Goal: Information Seeking & Learning: Learn about a topic

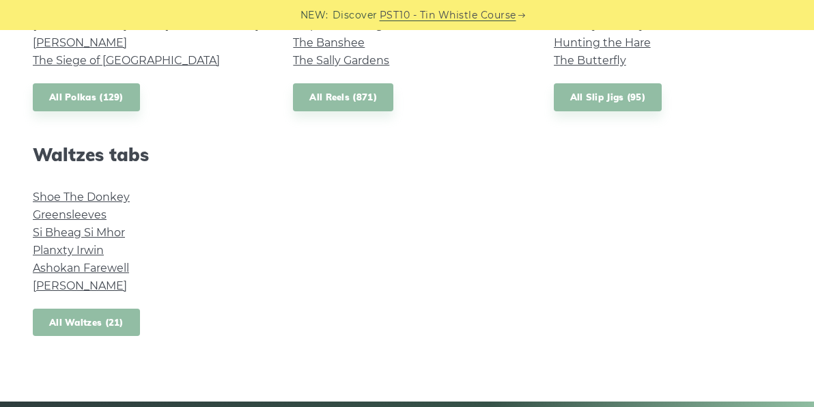
scroll to position [1107, 0]
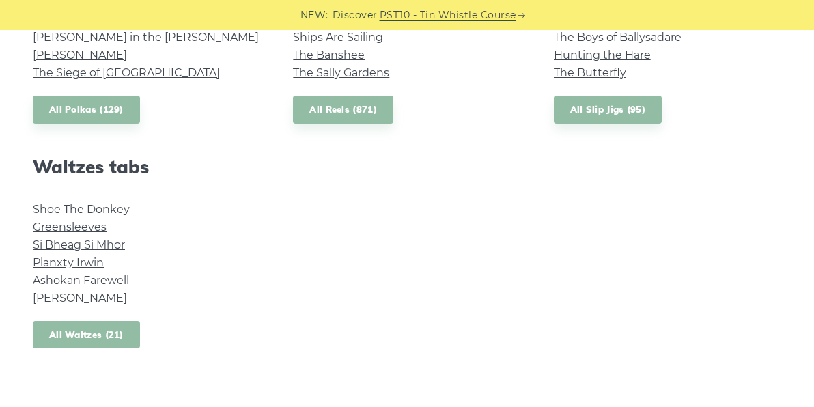
click at [50, 326] on link "All Waltzes (21)" at bounding box center [86, 335] width 107 height 28
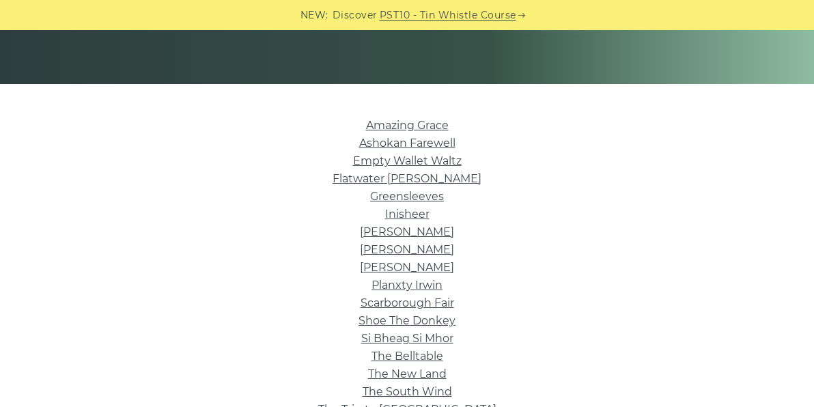
scroll to position [283, 0]
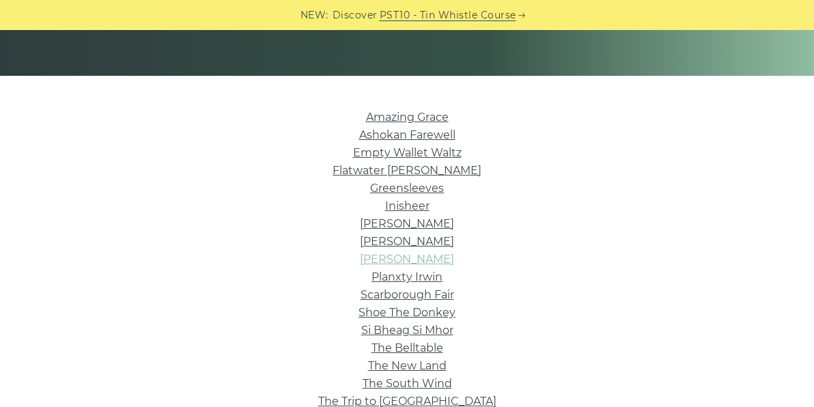
click at [422, 263] on link "[PERSON_NAME]" at bounding box center [407, 259] width 94 height 13
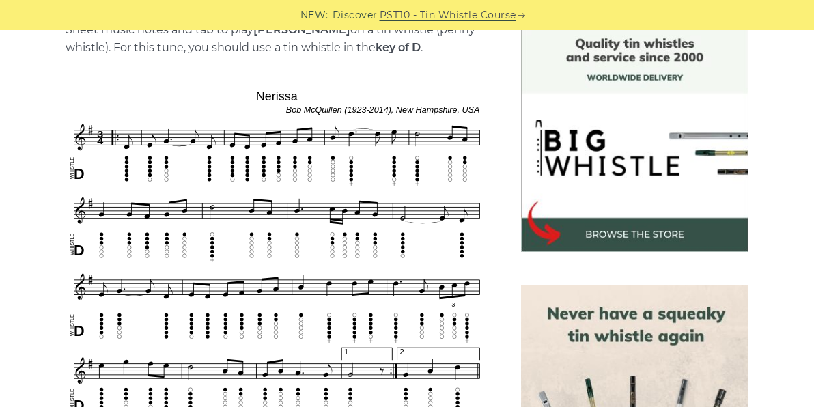
scroll to position [369, 0]
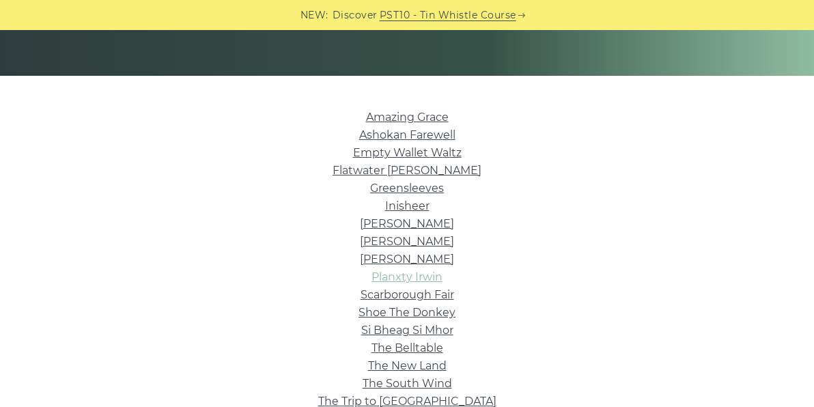
click at [427, 275] on link "Planxty Irwin" at bounding box center [406, 276] width 71 height 13
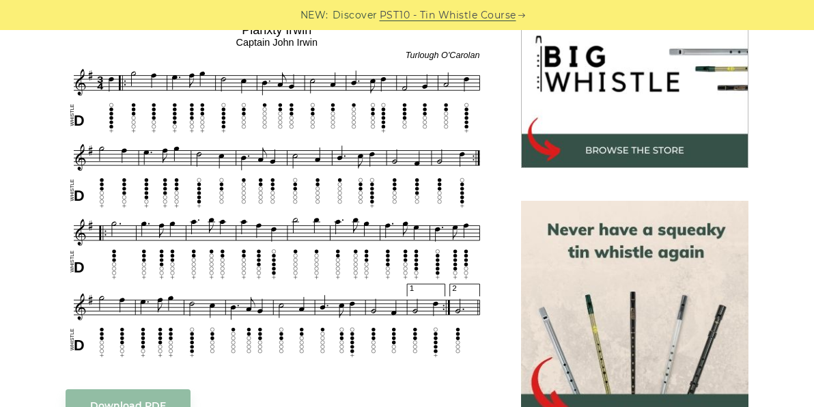
scroll to position [450, 0]
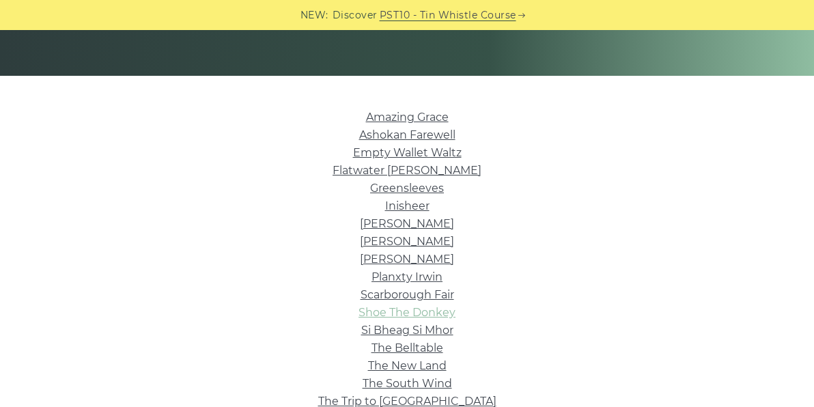
click at [450, 311] on link "Shoe The Donkey" at bounding box center [406, 312] width 97 height 13
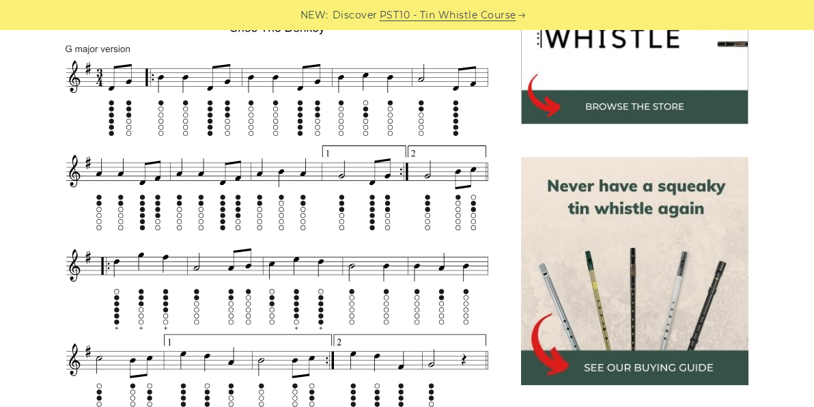
scroll to position [502, 0]
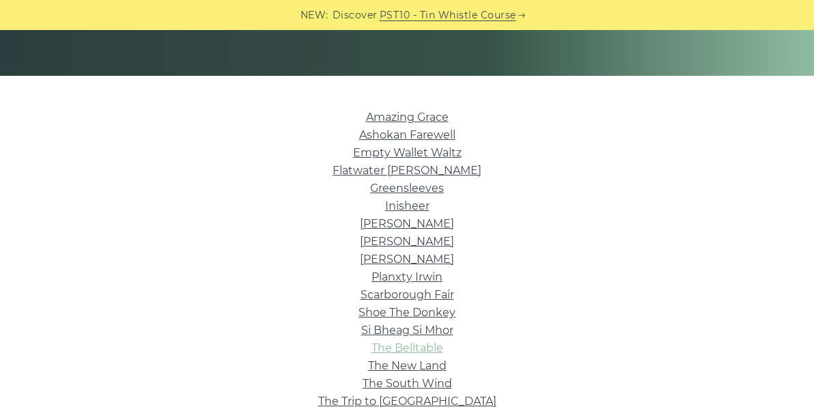
click at [436, 348] on link "The Belltable" at bounding box center [407, 347] width 72 height 13
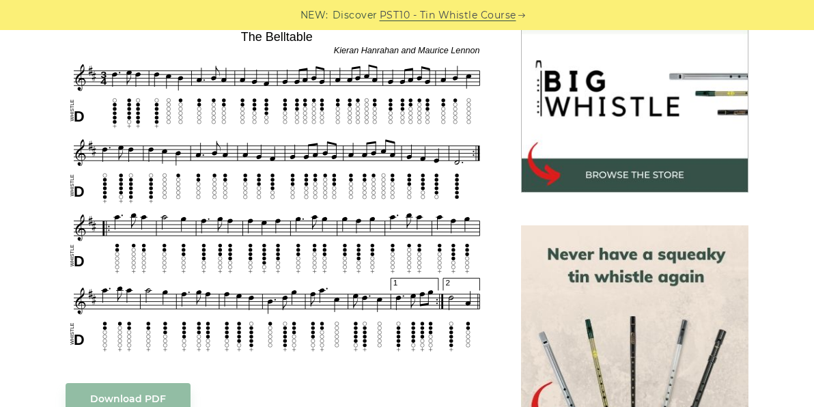
scroll to position [425, 0]
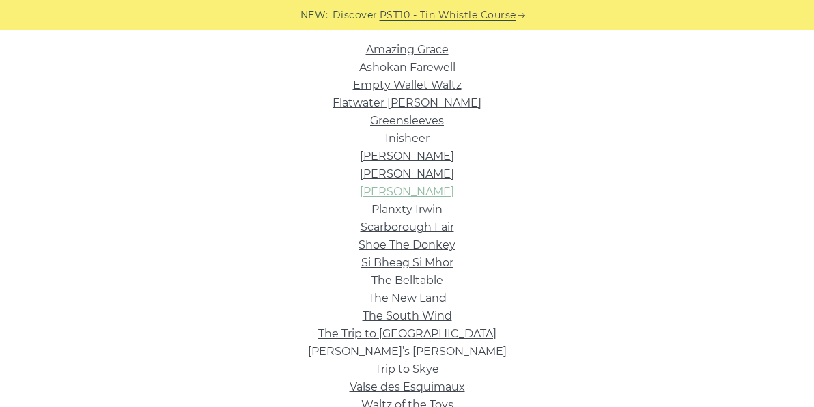
scroll to position [354, 0]
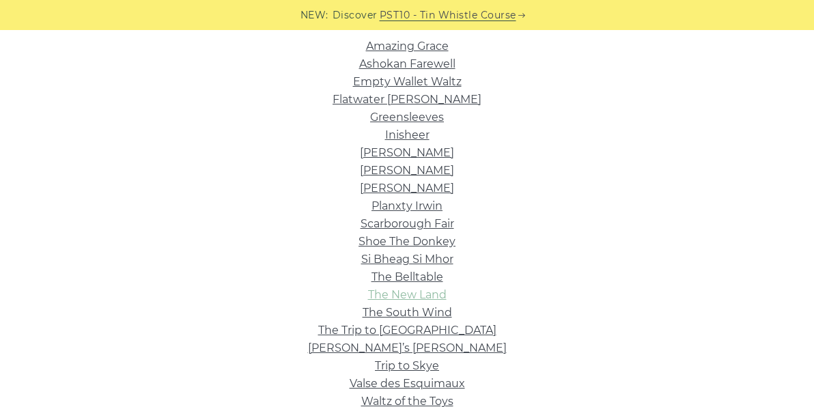
click at [429, 293] on link "The New Land" at bounding box center [407, 294] width 79 height 13
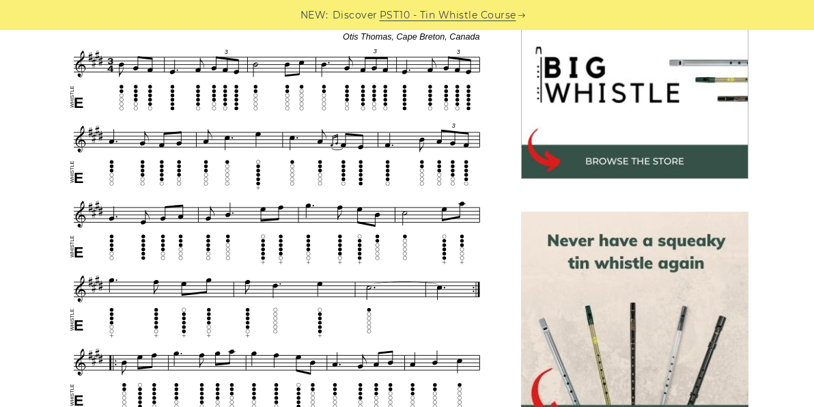
scroll to position [443, 0]
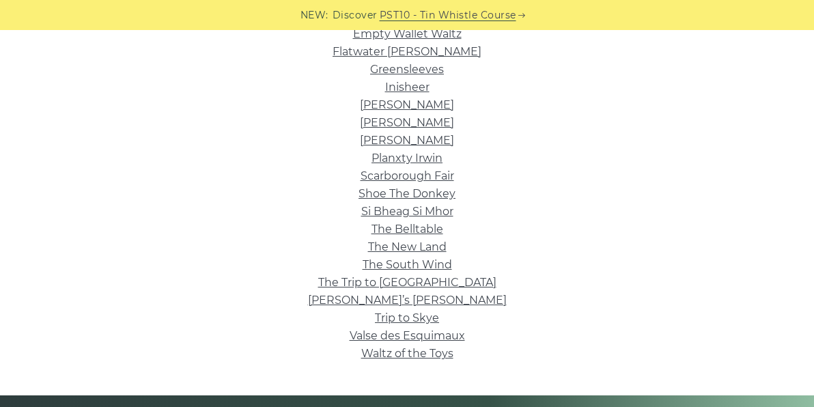
scroll to position [404, 0]
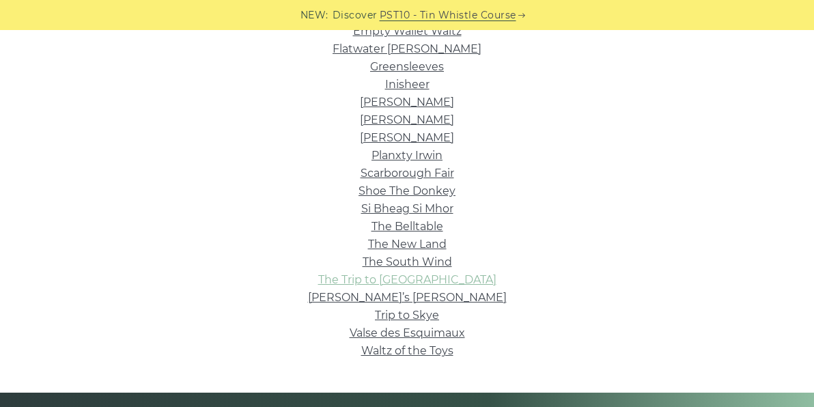
click at [440, 273] on link "The Trip to Broadford" at bounding box center [407, 279] width 178 height 13
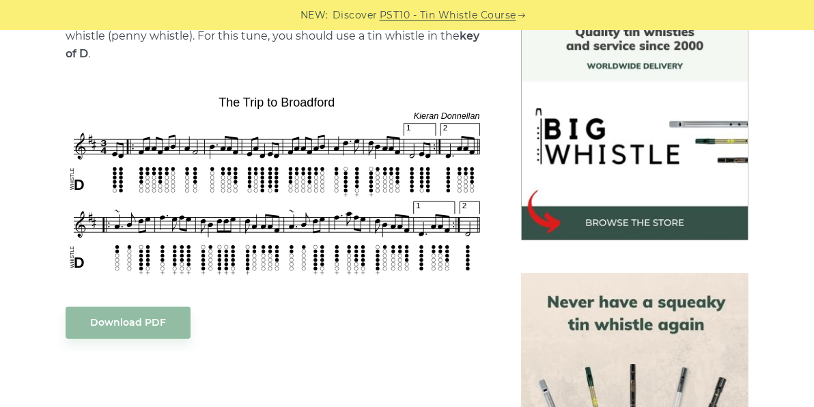
scroll to position [382, 0]
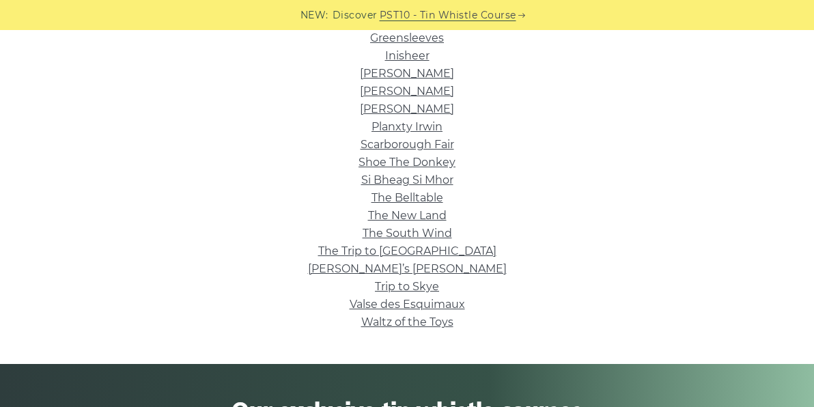
scroll to position [434, 0]
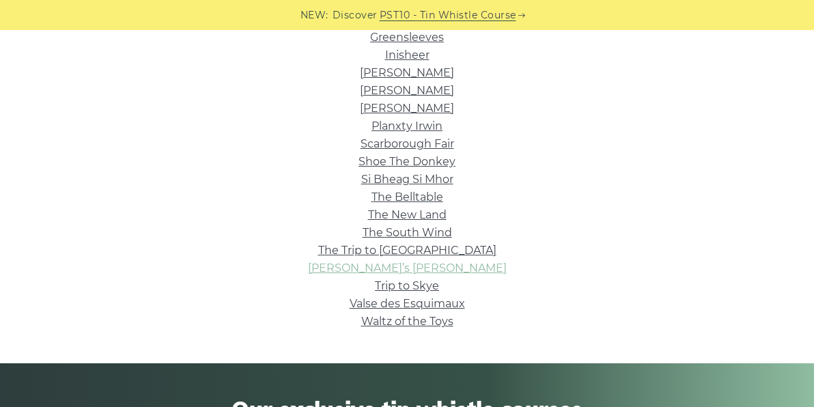
click at [442, 272] on link "[PERSON_NAME]’s [PERSON_NAME]" at bounding box center [407, 267] width 199 height 13
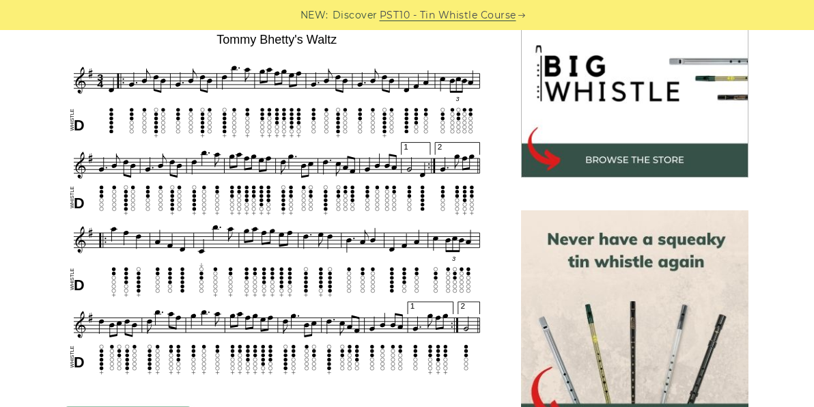
scroll to position [431, 0]
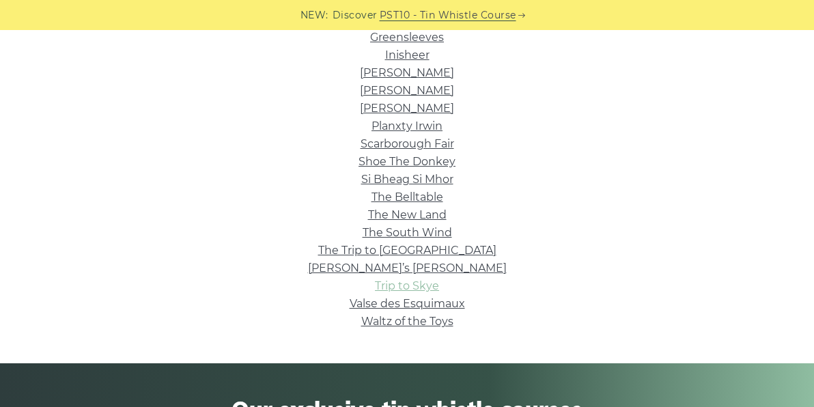
click at [433, 284] on link "Trip to Skye" at bounding box center [407, 285] width 64 height 13
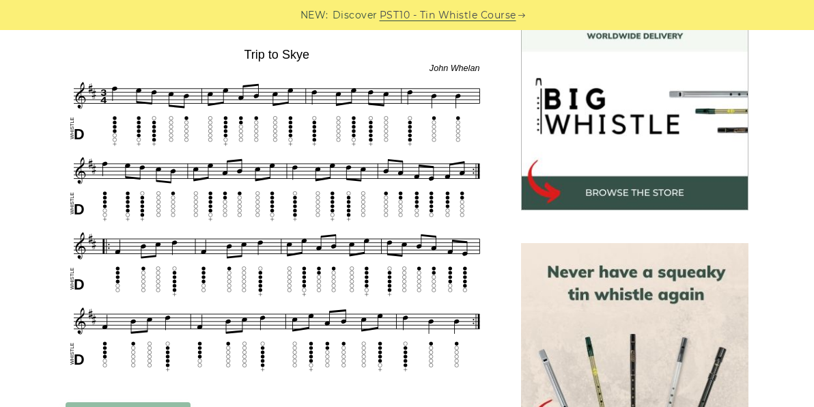
scroll to position [406, 0]
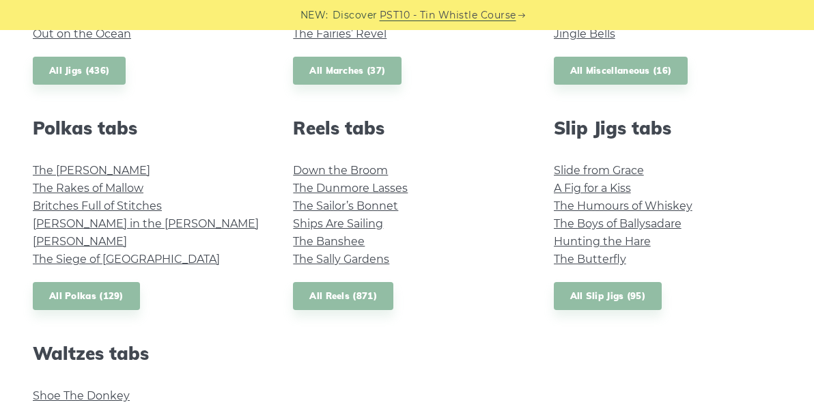
scroll to position [916, 0]
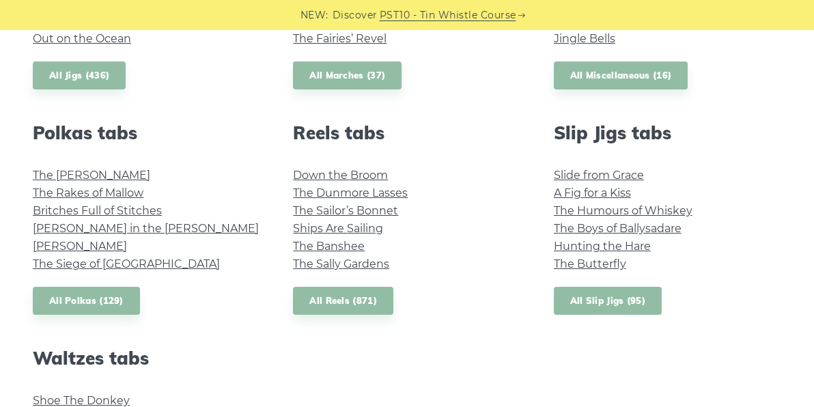
click at [617, 296] on link "All Slip Jigs (95)" at bounding box center [608, 301] width 108 height 28
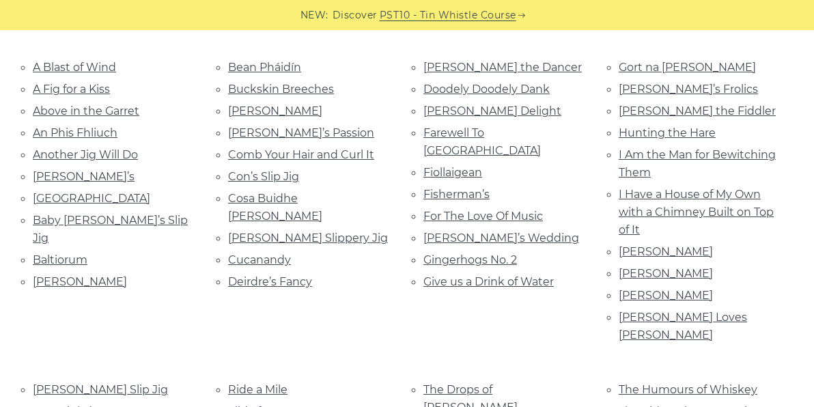
scroll to position [331, 0]
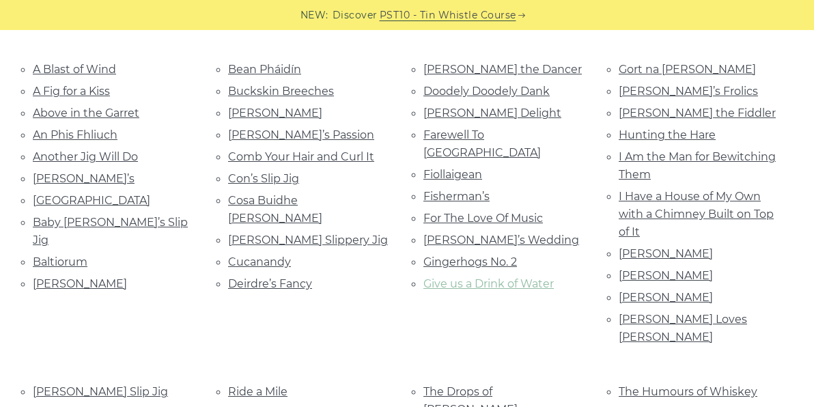
click at [521, 277] on link "Give us a Drink of Water" at bounding box center [488, 283] width 130 height 13
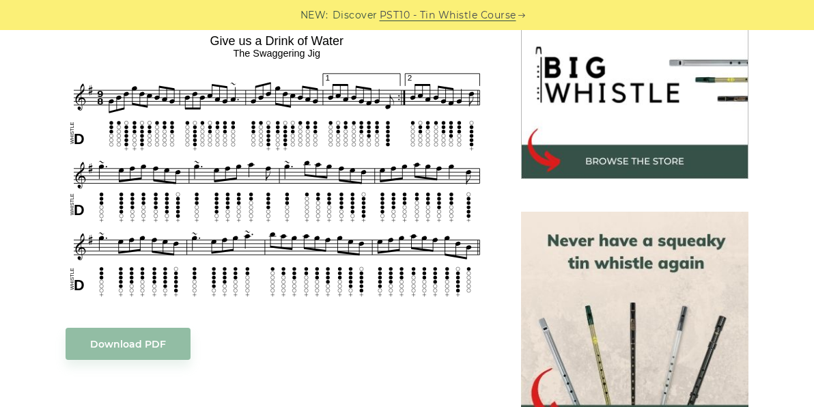
scroll to position [438, 0]
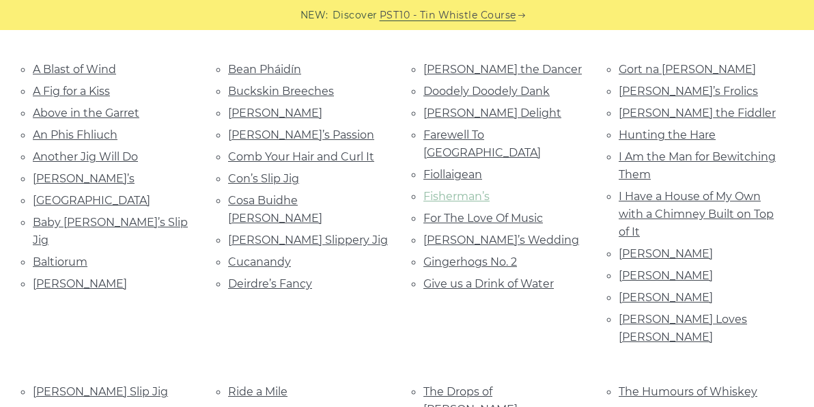
click at [453, 190] on link "Fisherman’s" at bounding box center [456, 196] width 66 height 13
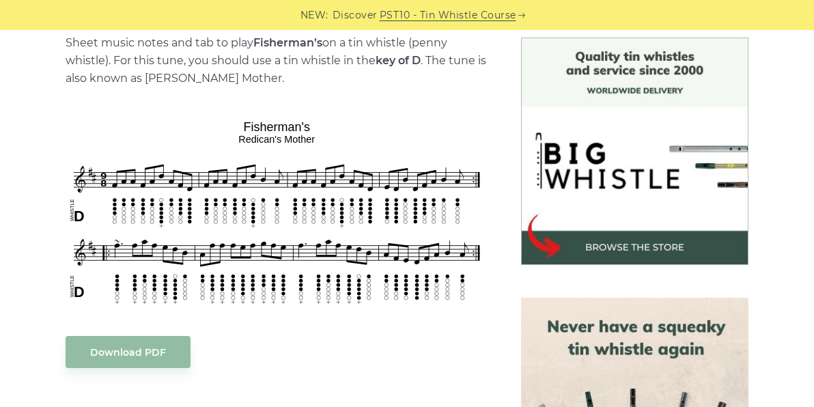
scroll to position [354, 0]
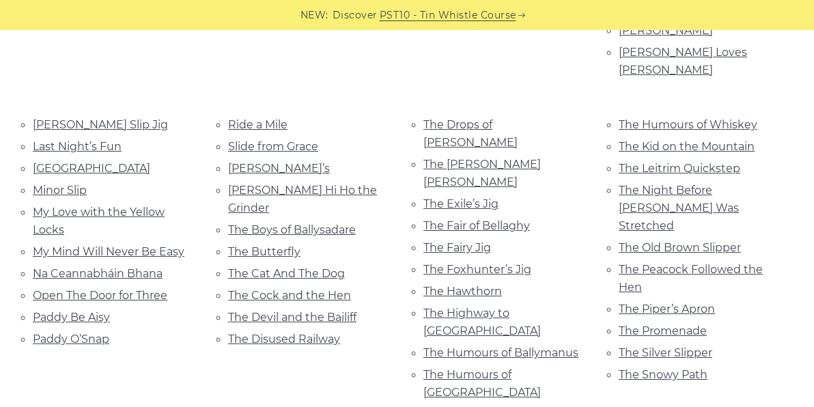
scroll to position [599, 0]
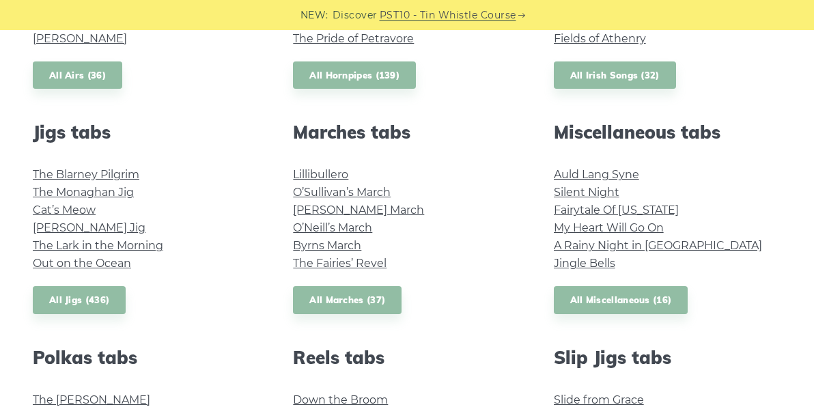
scroll to position [676, 0]
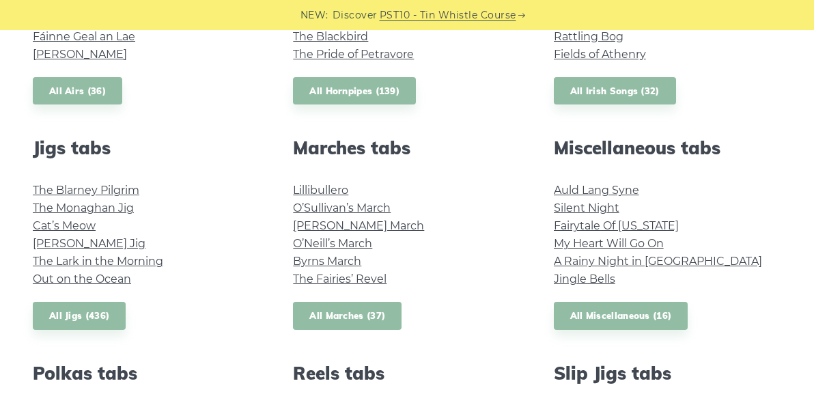
click at [384, 315] on link "All Marches (37)" at bounding box center [347, 316] width 109 height 28
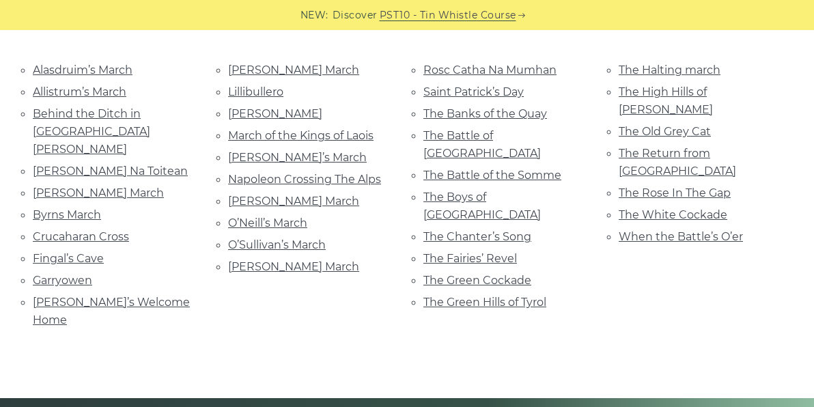
scroll to position [326, 0]
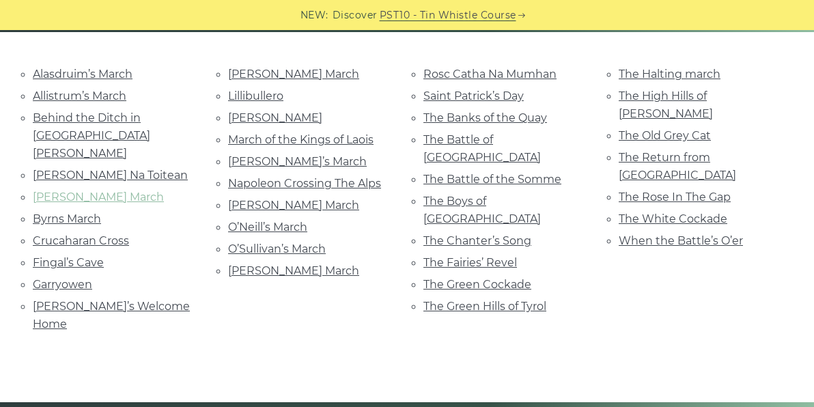
click at [95, 190] on link "[PERSON_NAME] March" at bounding box center [98, 196] width 131 height 13
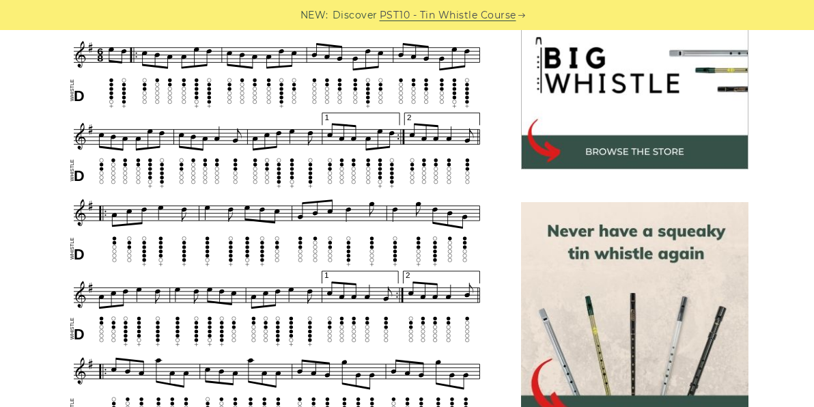
scroll to position [451, 0]
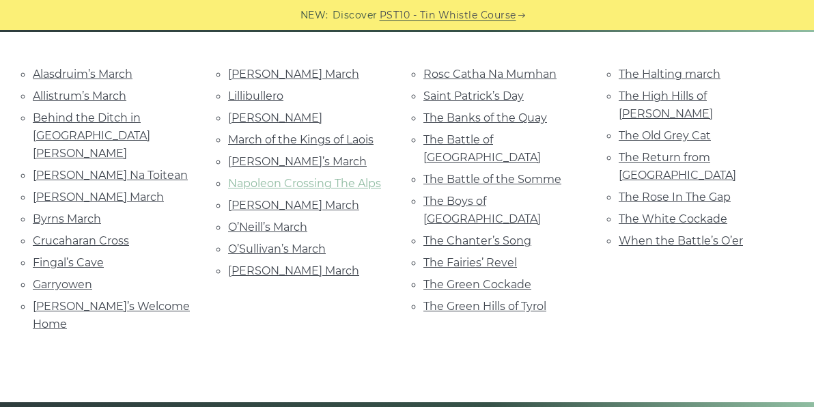
click at [292, 184] on link "Napoleon Crossing The Alps" at bounding box center [304, 183] width 153 height 13
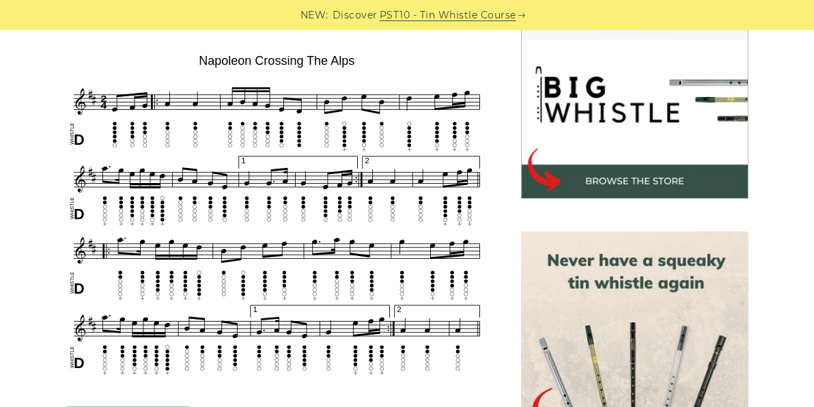
scroll to position [423, 0]
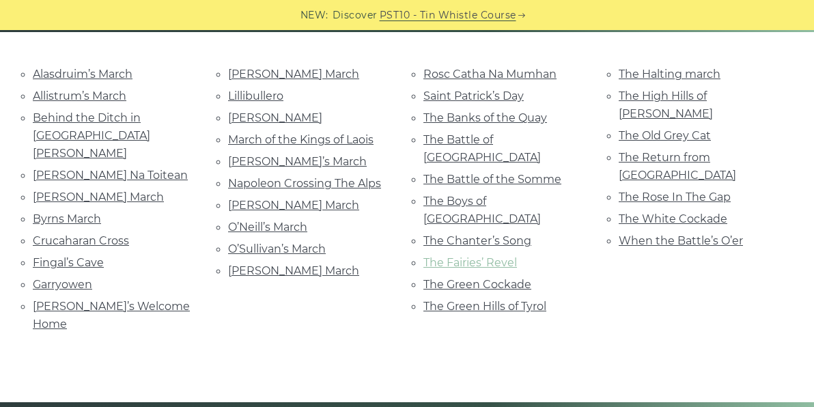
click at [492, 256] on link "The Fairies’ Revel" at bounding box center [470, 262] width 94 height 13
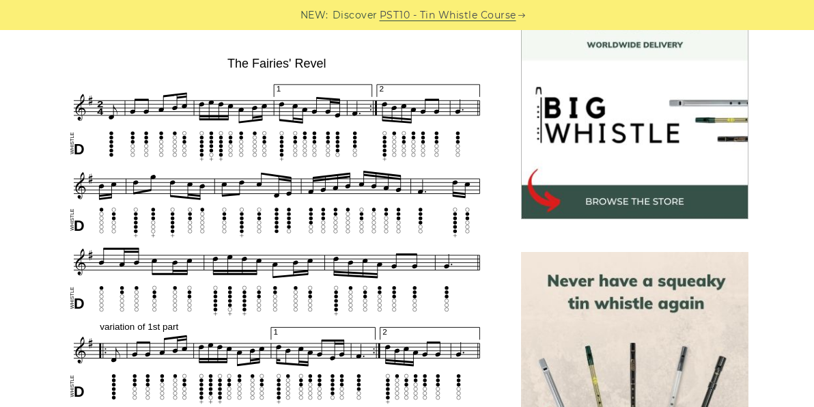
scroll to position [396, 0]
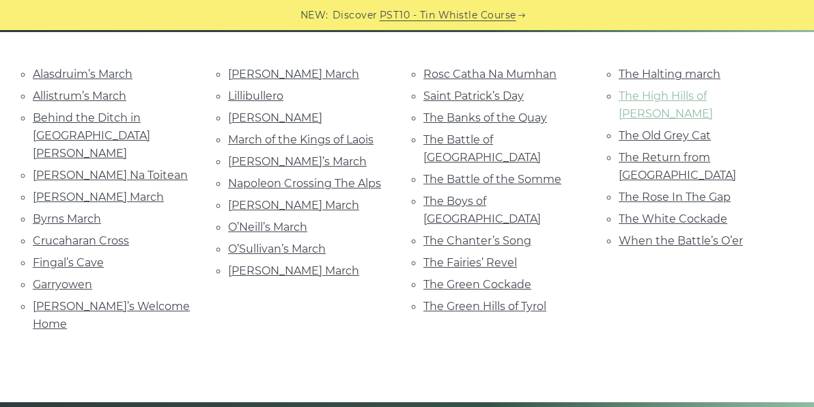
click at [705, 98] on link "The High Hills of [PERSON_NAME]" at bounding box center [666, 104] width 94 height 31
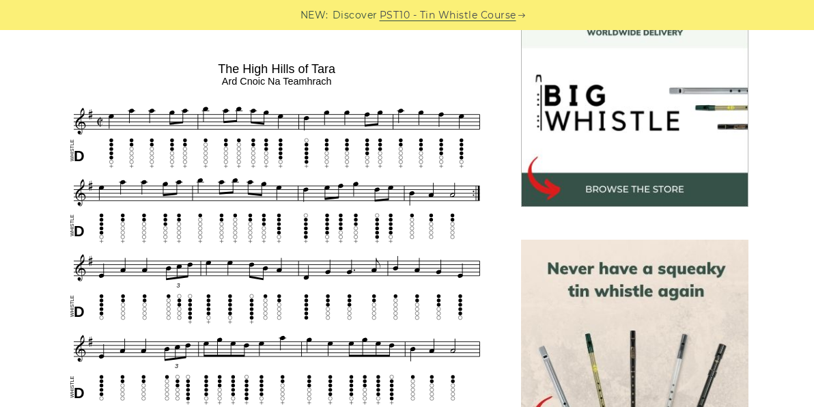
scroll to position [397, 0]
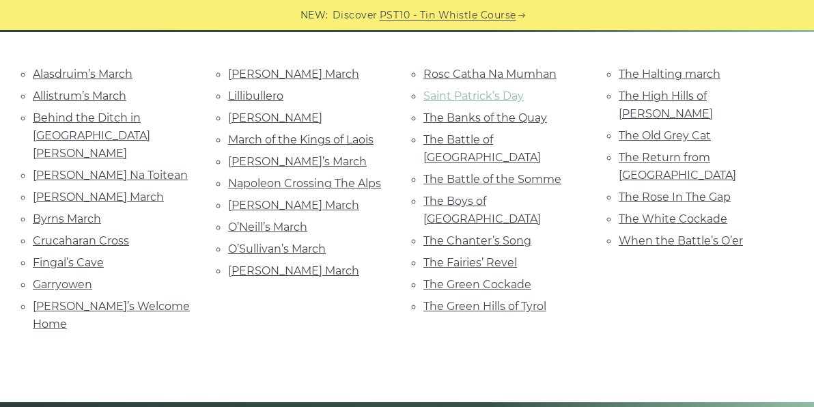
click at [474, 95] on link "Saint Patrick’s Day" at bounding box center [473, 95] width 100 height 13
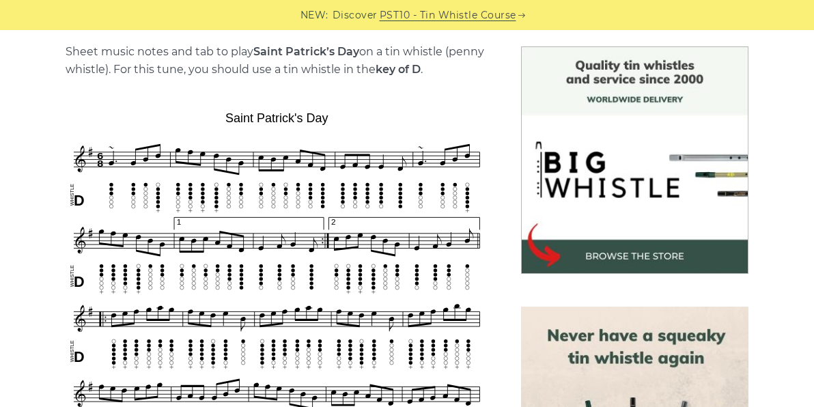
scroll to position [346, 0]
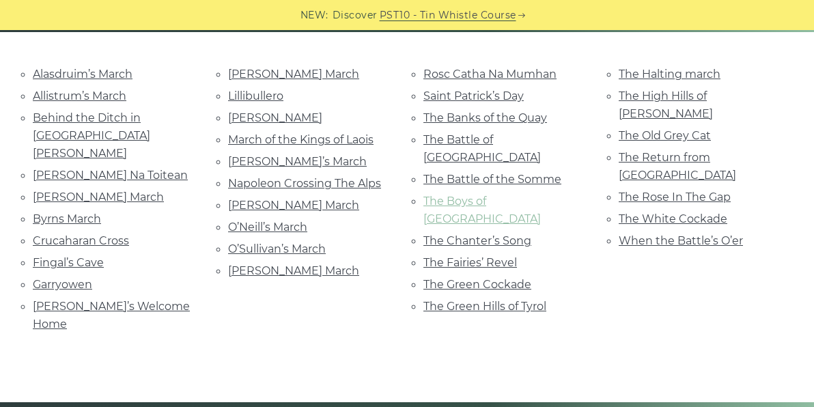
click at [519, 195] on link "The Boys of [GEOGRAPHIC_DATA]" at bounding box center [481, 210] width 117 height 31
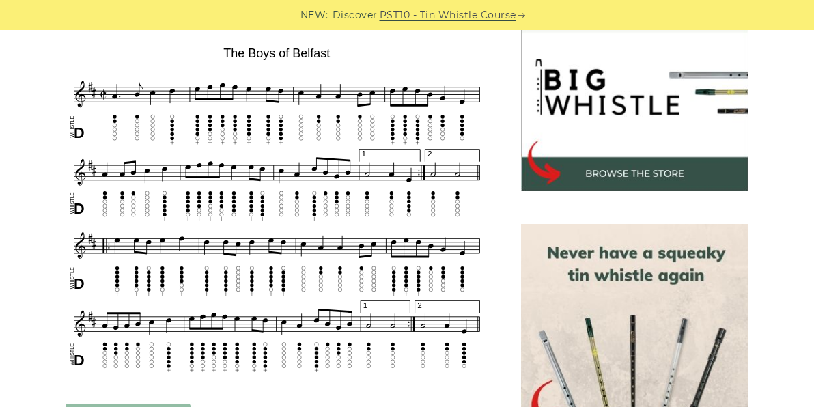
scroll to position [425, 0]
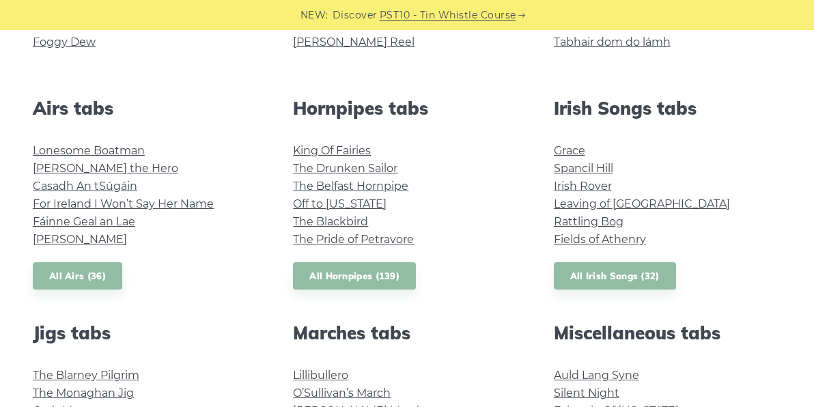
scroll to position [488, 0]
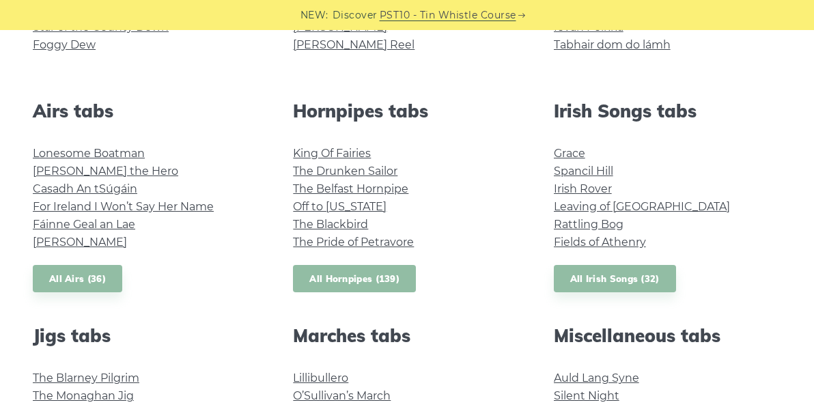
click at [375, 280] on link "All Hornpipes (139)" at bounding box center [354, 279] width 123 height 28
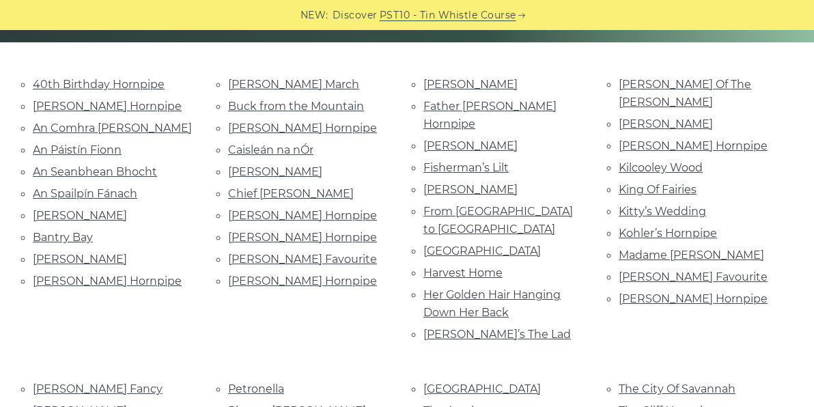
scroll to position [328, 0]
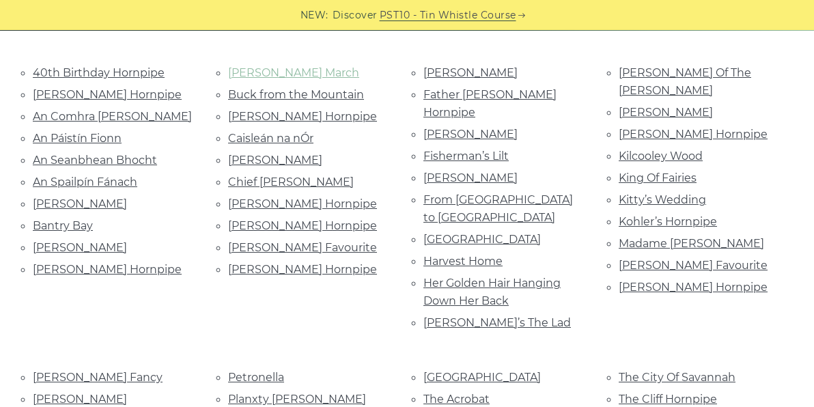
click at [314, 66] on link "Bonaparte’s March" at bounding box center [293, 72] width 131 height 13
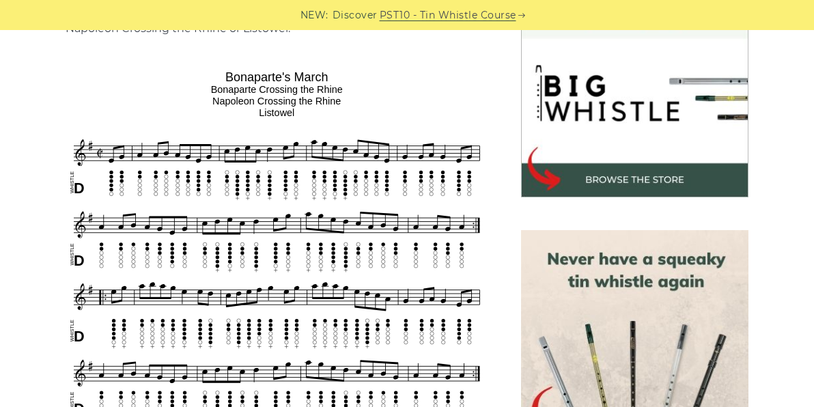
scroll to position [429, 0]
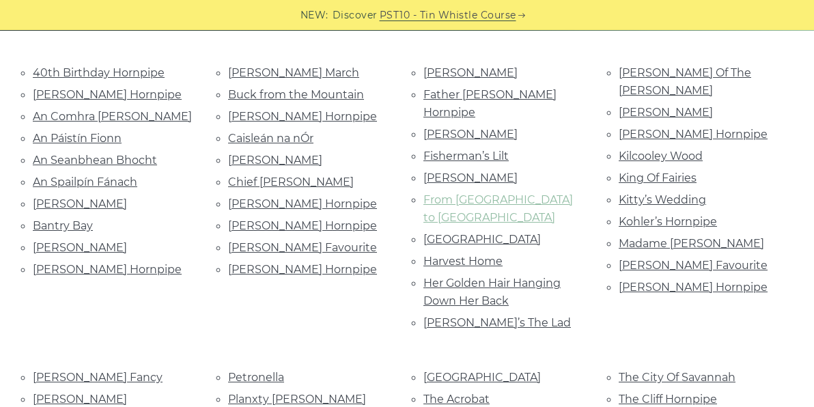
click at [436, 193] on link "From Galway to Dublin Town" at bounding box center [498, 208] width 150 height 31
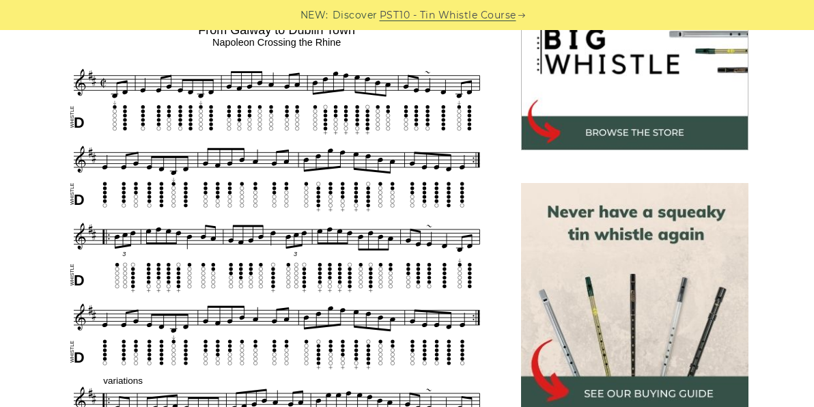
scroll to position [469, 0]
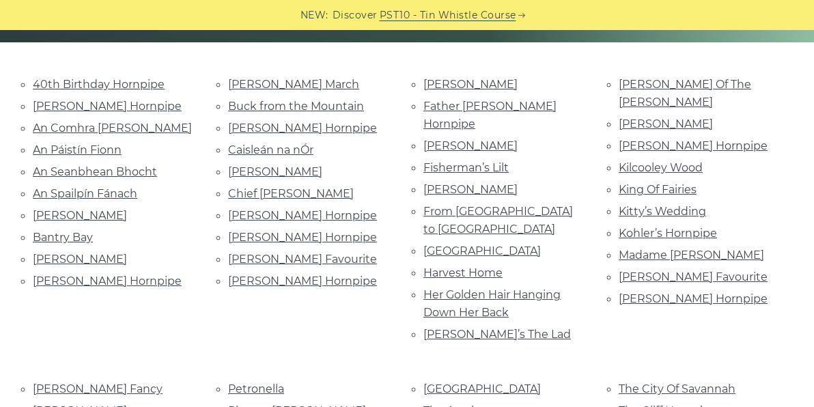
scroll to position [315, 0]
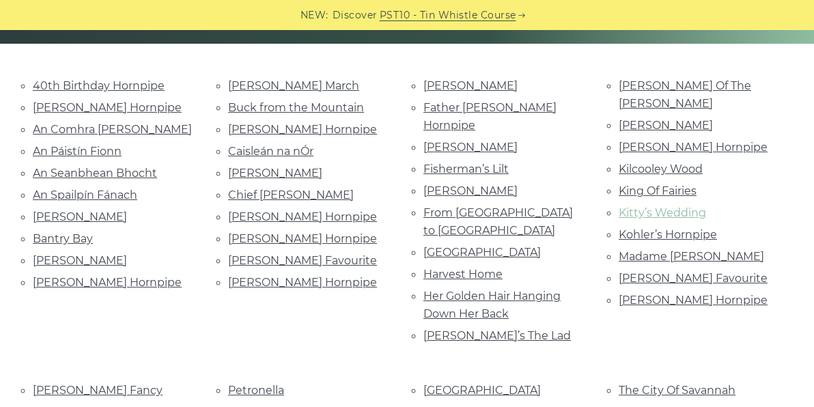
click at [659, 206] on link "Kitty’s Wedding" at bounding box center [662, 212] width 87 height 13
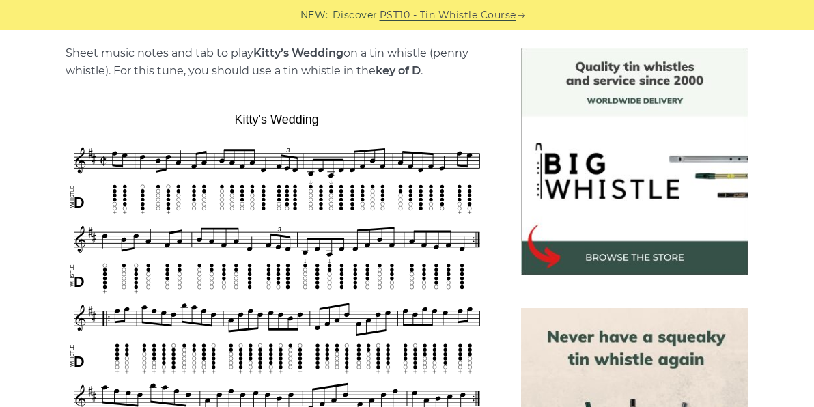
scroll to position [357, 0]
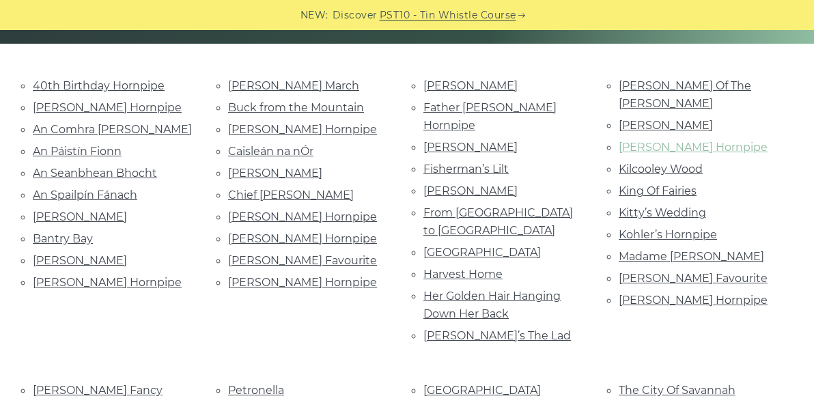
click at [666, 141] on link "[PERSON_NAME] Hornpipe" at bounding box center [693, 147] width 149 height 13
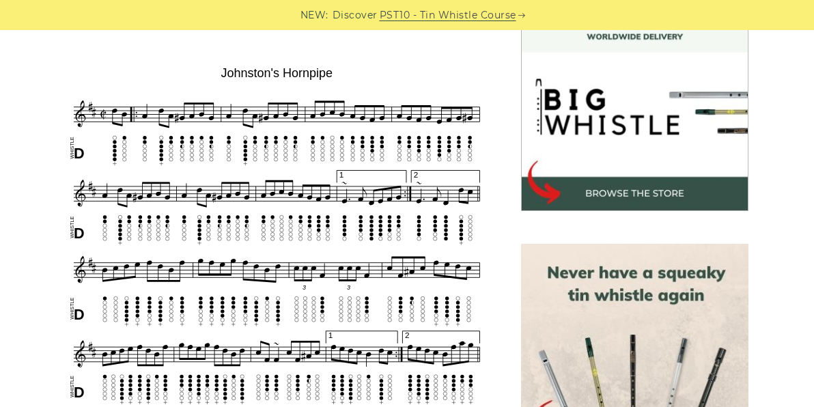
scroll to position [410, 0]
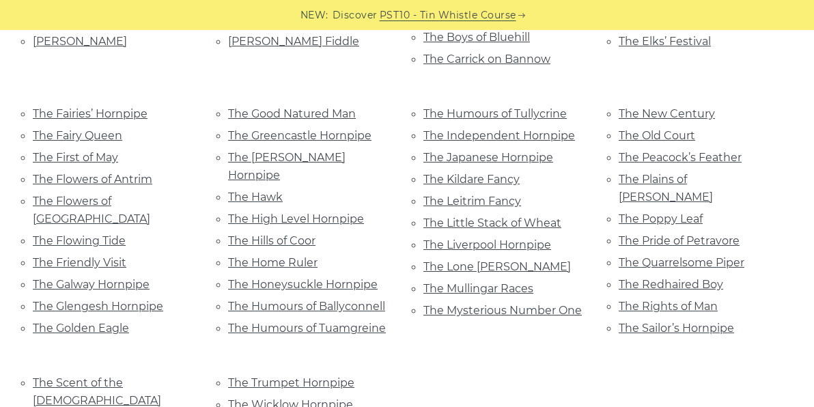
scroll to position [863, 0]
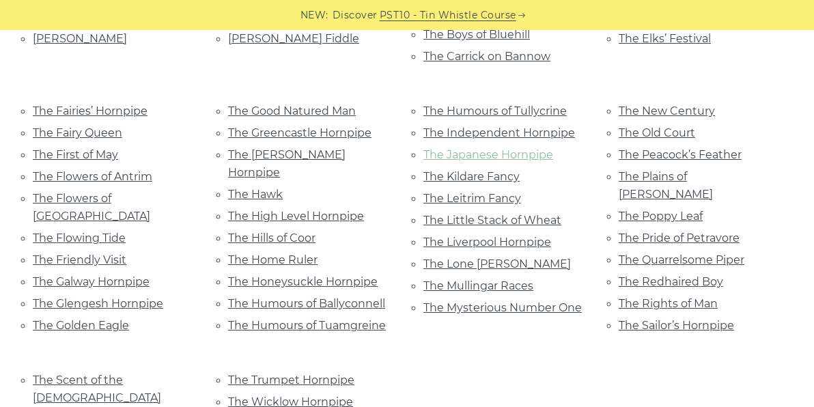
click at [521, 148] on link "The Japanese Hornpipe" at bounding box center [488, 154] width 130 height 13
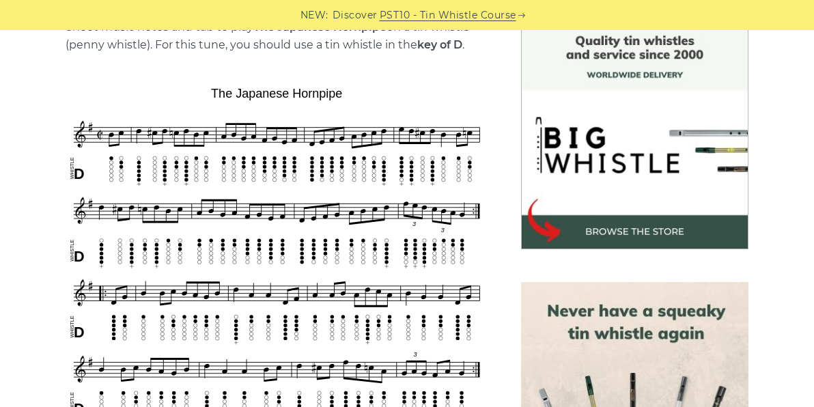
scroll to position [367, 0]
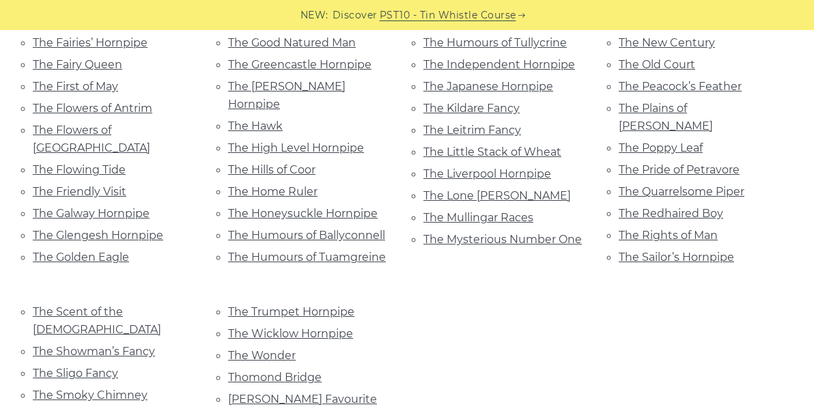
scroll to position [934, 0]
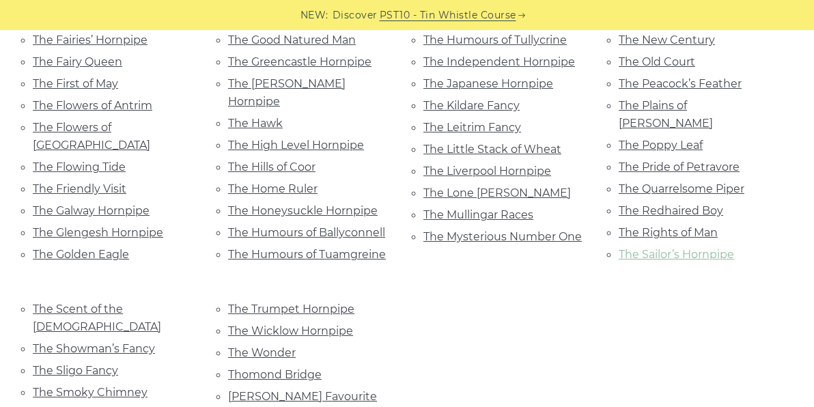
click at [721, 248] on link "The Sailor’s Hornpipe" at bounding box center [676, 254] width 115 height 13
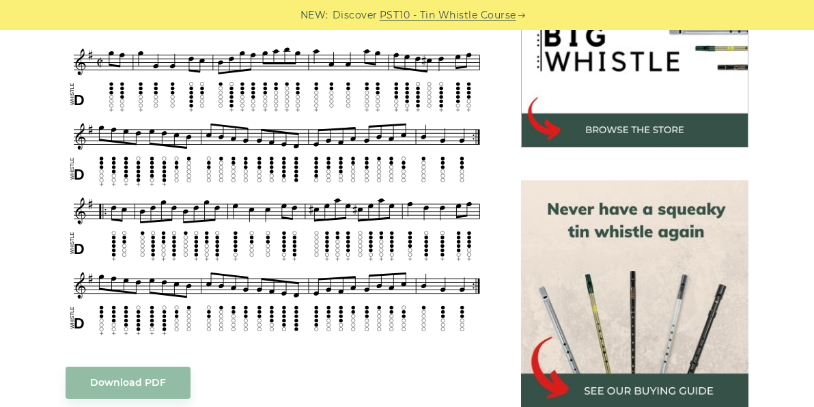
scroll to position [472, 0]
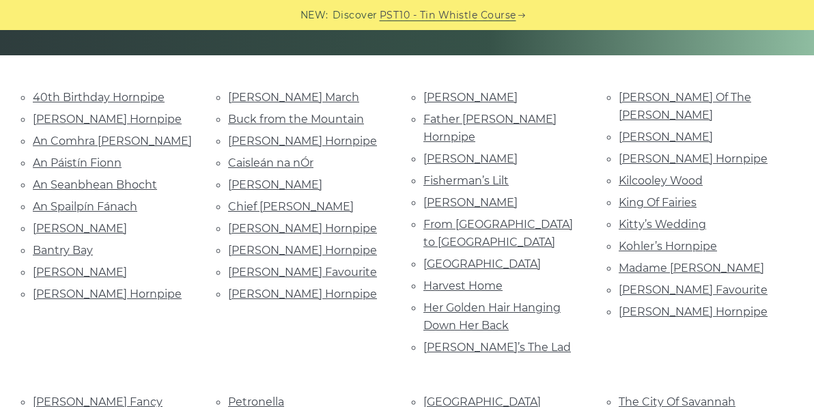
scroll to position [302, 0]
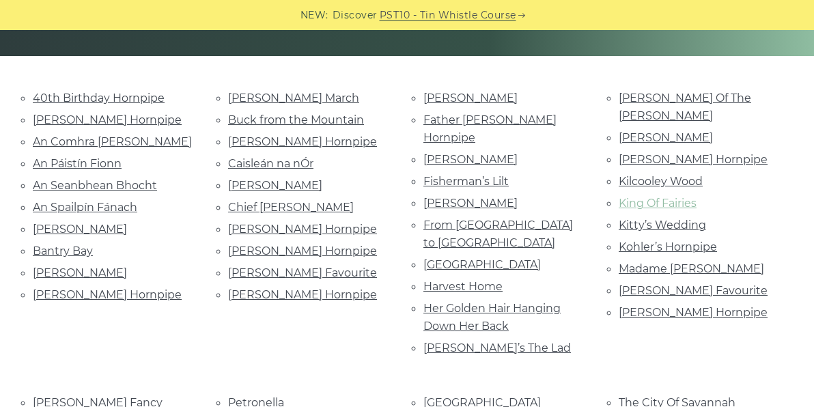
click at [674, 197] on link "King Of Fairies" at bounding box center [658, 203] width 78 height 13
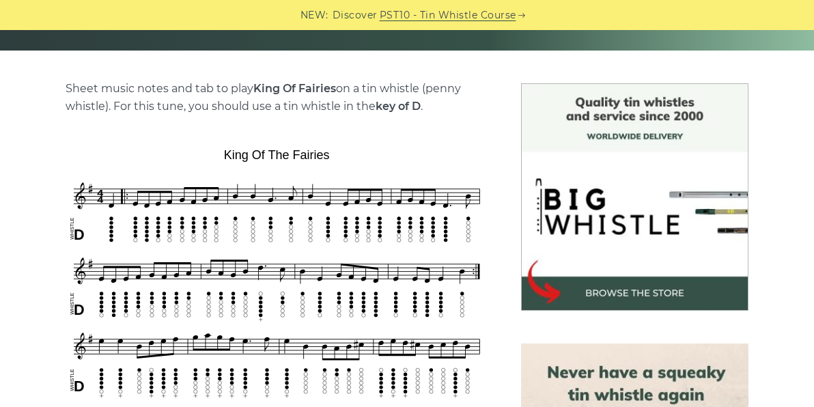
scroll to position [320, 0]
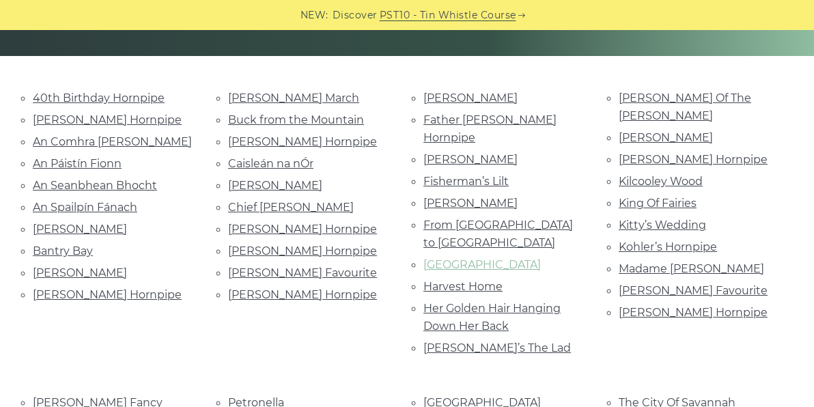
click at [452, 258] on link "[GEOGRAPHIC_DATA]" at bounding box center [481, 264] width 117 height 13
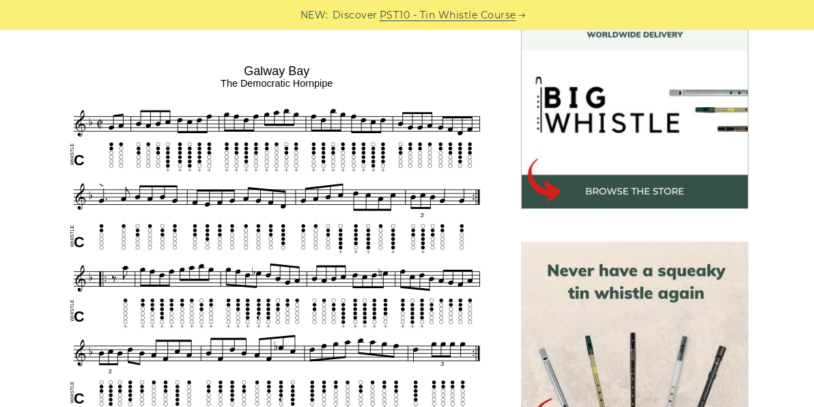
scroll to position [410, 0]
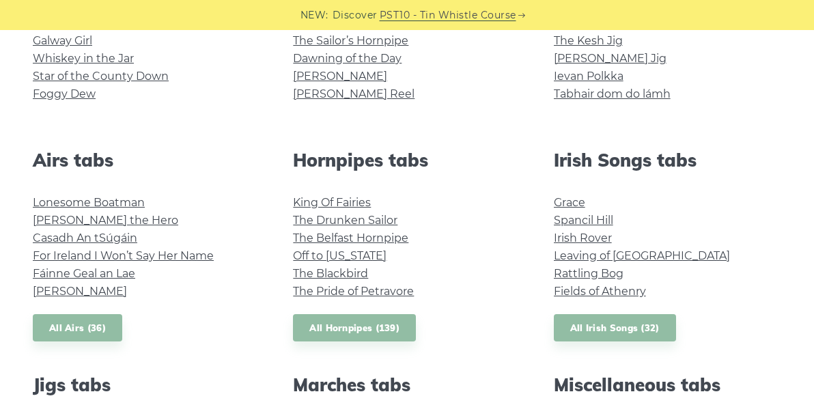
scroll to position [436, 0]
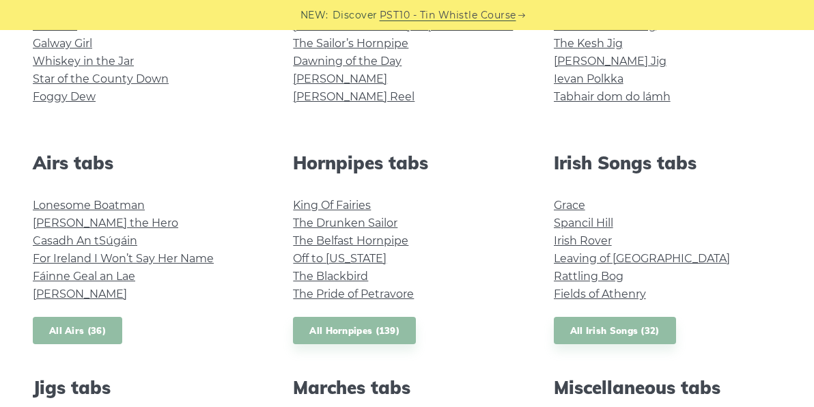
click at [77, 335] on link "All Airs (36)" at bounding box center [77, 331] width 89 height 28
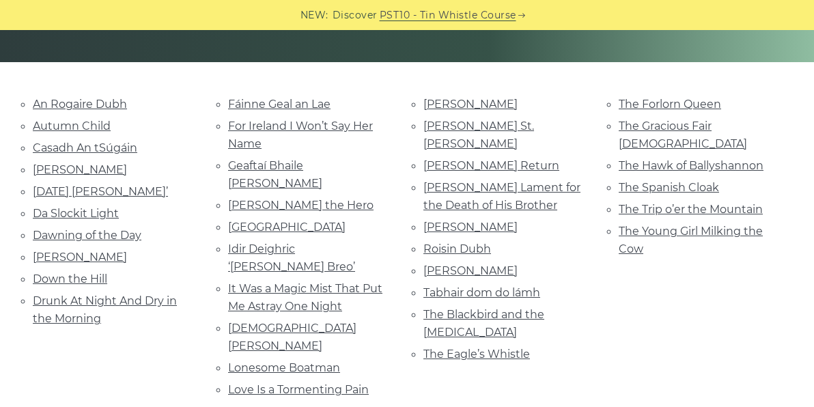
scroll to position [291, 0]
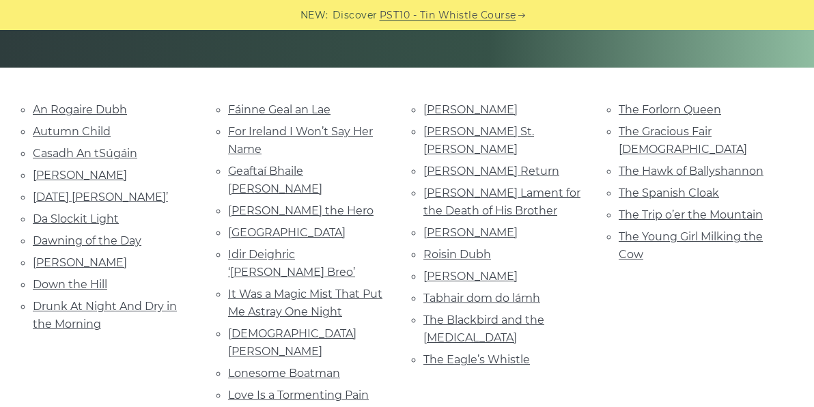
click at [309, 138] on li "For Ireland I Won’t Say Her Name" at bounding box center [309, 140] width 162 height 36
click at [310, 132] on link "For Ireland I Won’t Say Her Name" at bounding box center [300, 140] width 145 height 31
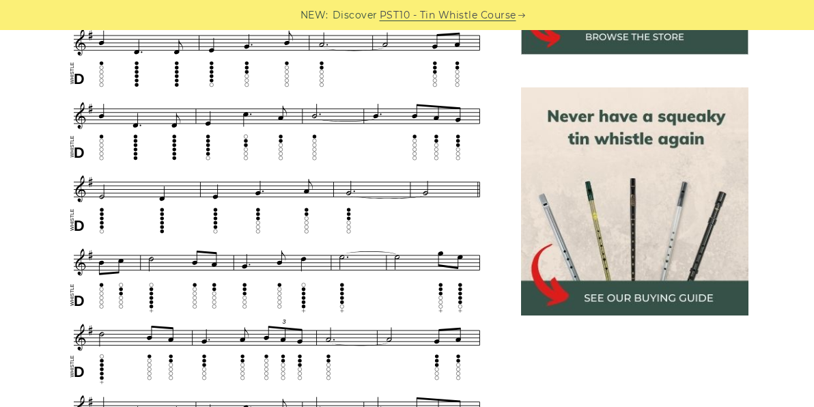
scroll to position [565, 0]
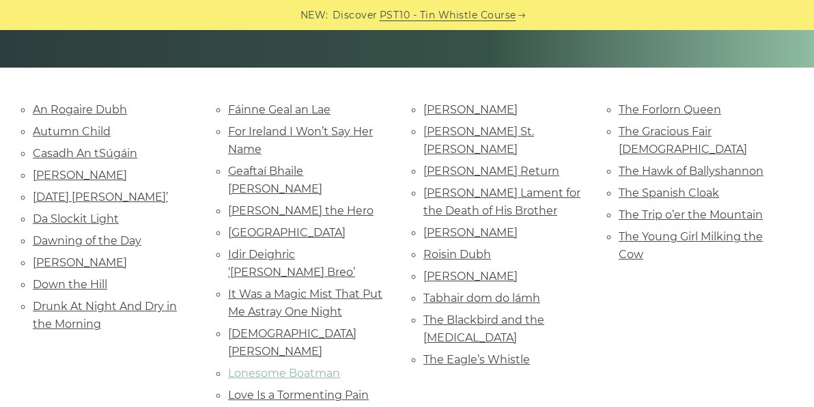
click at [313, 367] on link "Lonesome Boatman" at bounding box center [284, 373] width 112 height 13
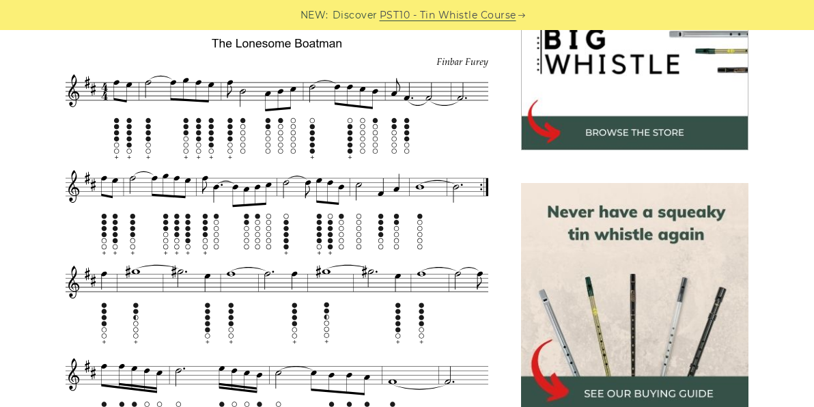
scroll to position [484, 0]
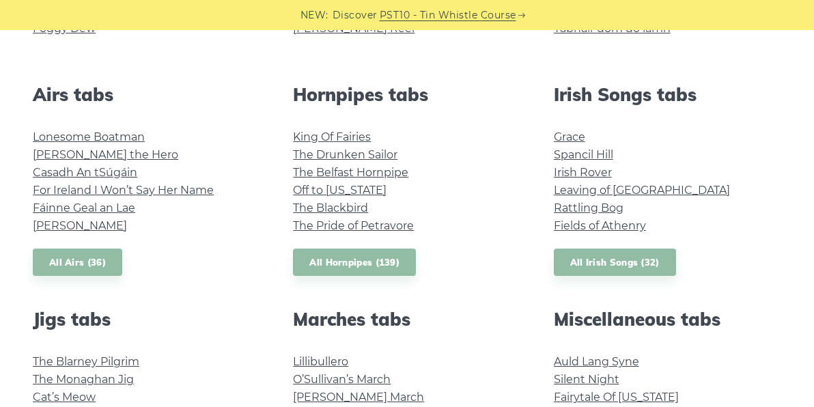
scroll to position [511, 0]
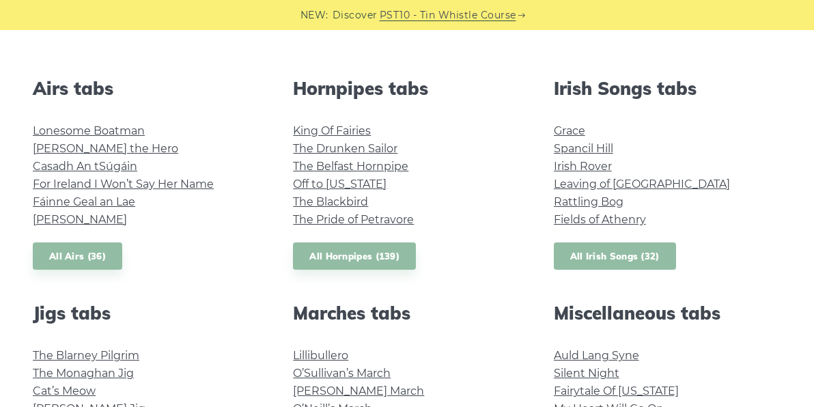
click at [585, 261] on link "All Irish Songs (32)" at bounding box center [615, 256] width 122 height 28
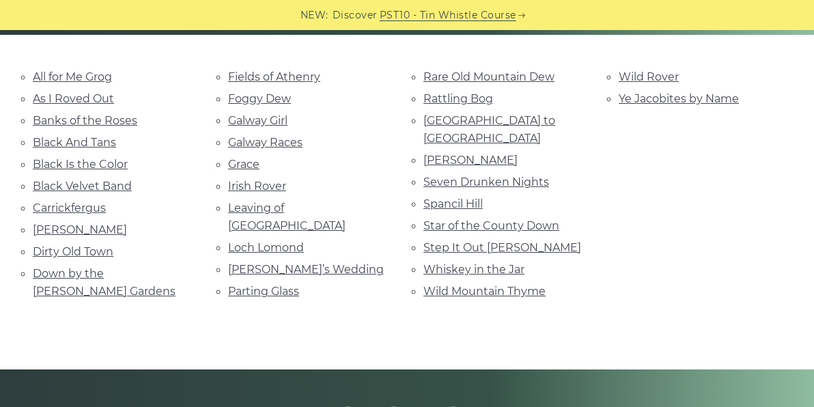
scroll to position [307, 0]
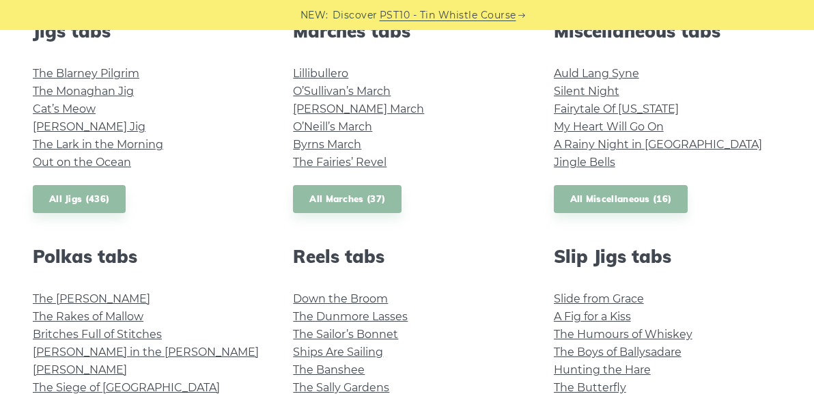
scroll to position [760, 0]
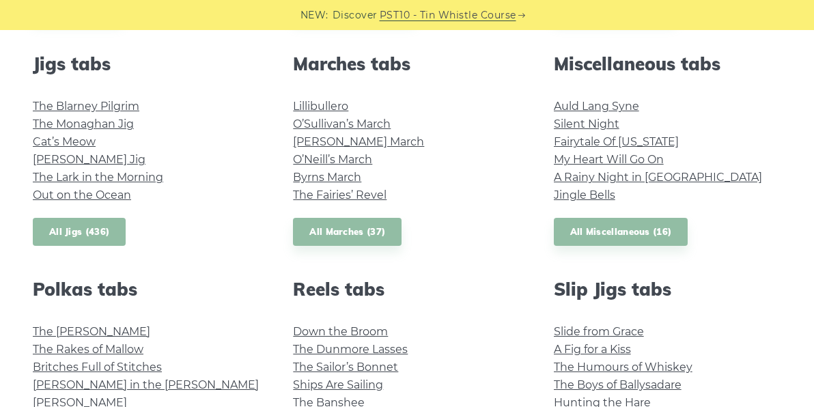
click at [100, 218] on link "All Jigs (436)" at bounding box center [79, 232] width 93 height 28
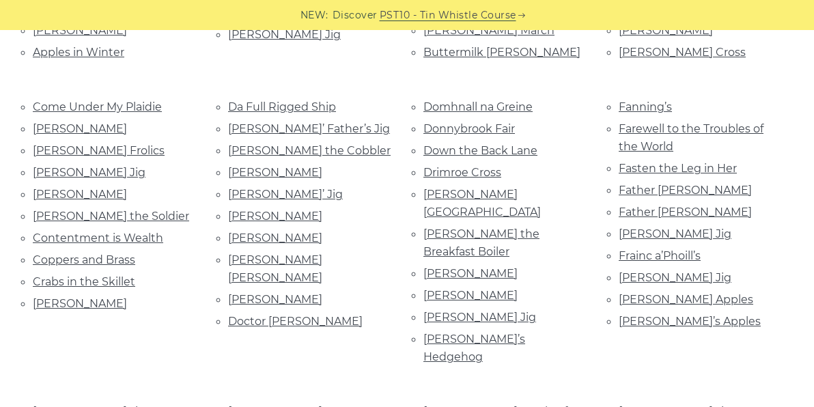
scroll to position [564, 0]
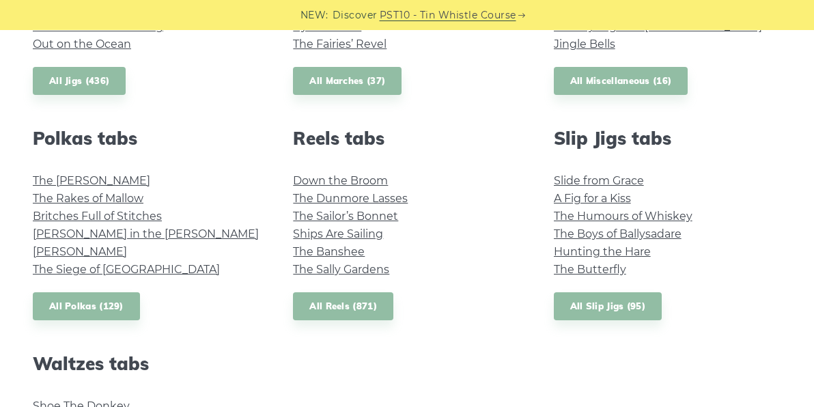
scroll to position [912, 0]
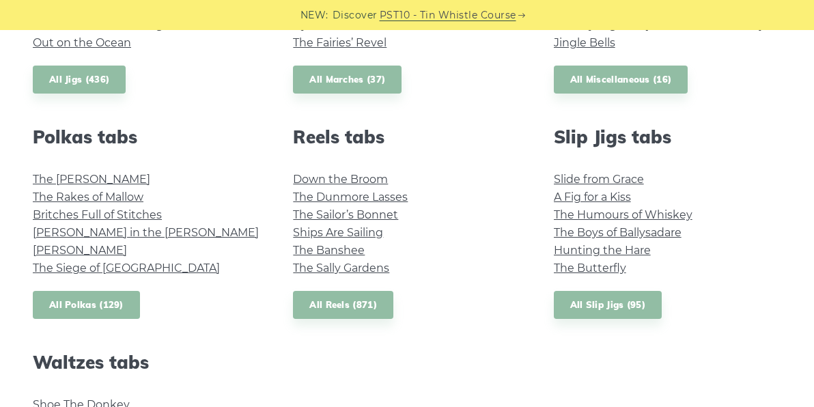
click at [82, 304] on link "All Polkas (129)" at bounding box center [86, 305] width 107 height 28
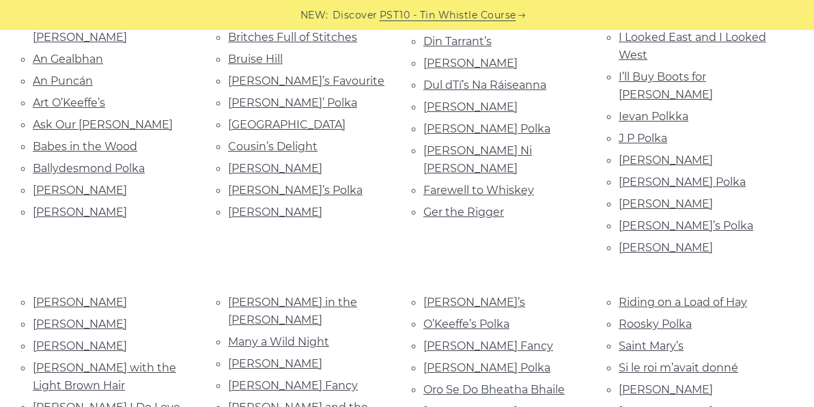
scroll to position [409, 0]
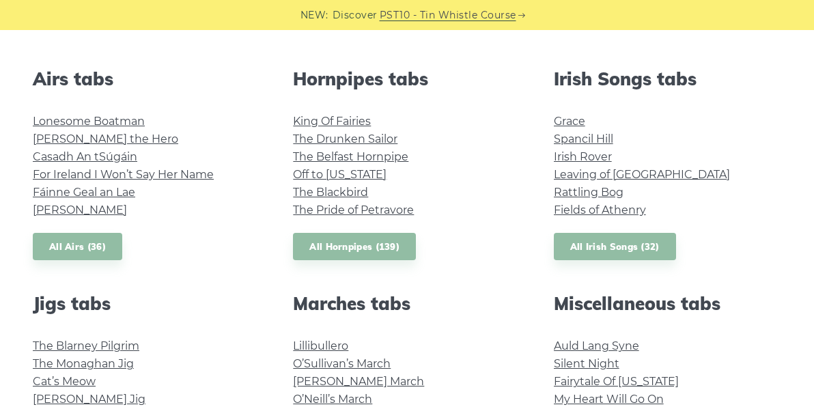
scroll to position [500, 0]
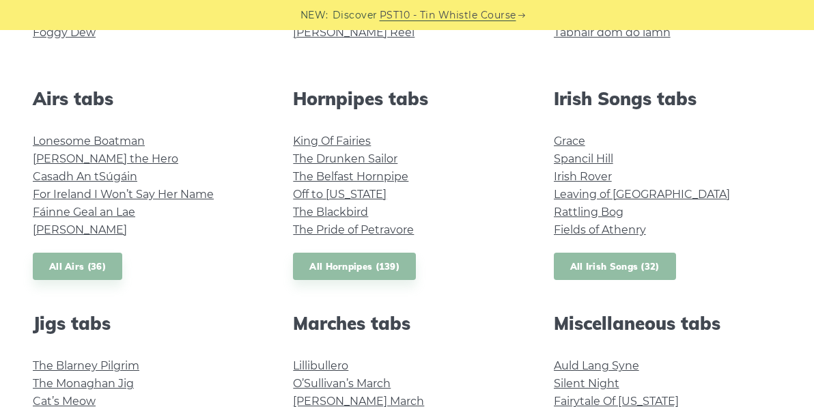
click at [604, 274] on link "All Irish Songs (32)" at bounding box center [615, 267] width 122 height 28
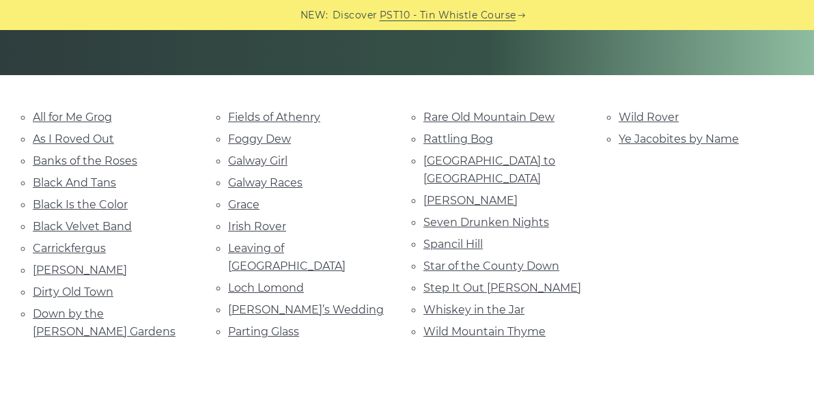
scroll to position [305, 0]
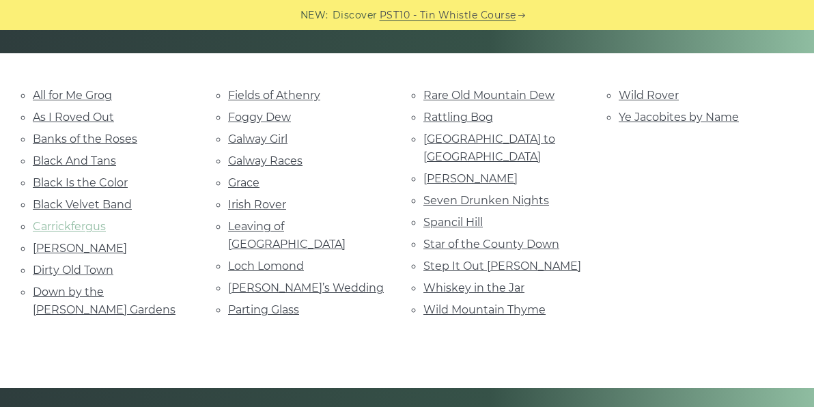
click at [89, 225] on link "Carrickfergus" at bounding box center [69, 226] width 73 height 13
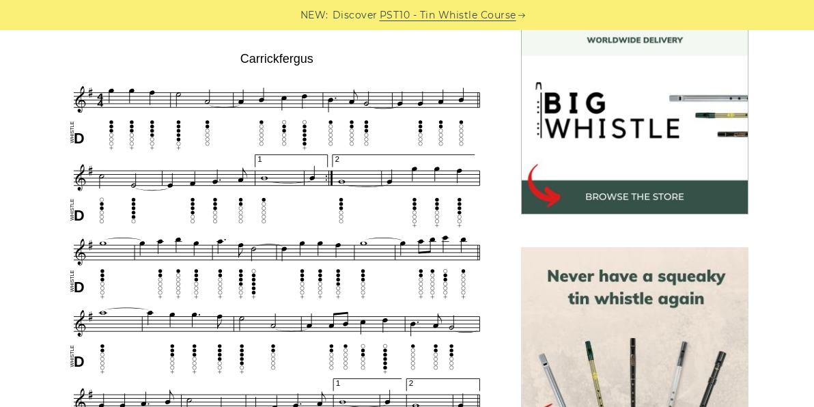
scroll to position [416, 0]
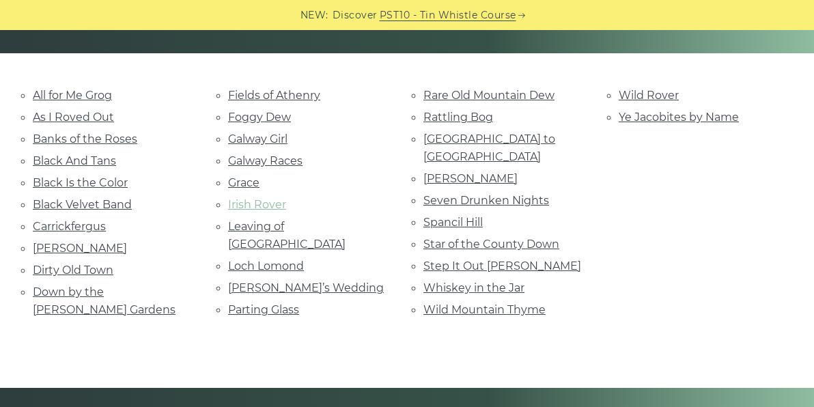
click at [259, 201] on link "Irish Rover" at bounding box center [257, 204] width 58 height 13
click at [264, 229] on link "Leaving of [GEOGRAPHIC_DATA]" at bounding box center [286, 235] width 117 height 31
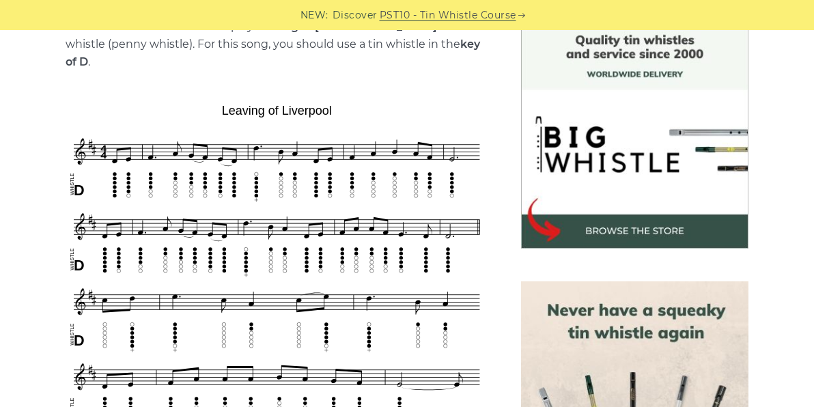
scroll to position [368, 0]
